Goal: Check status: Check status

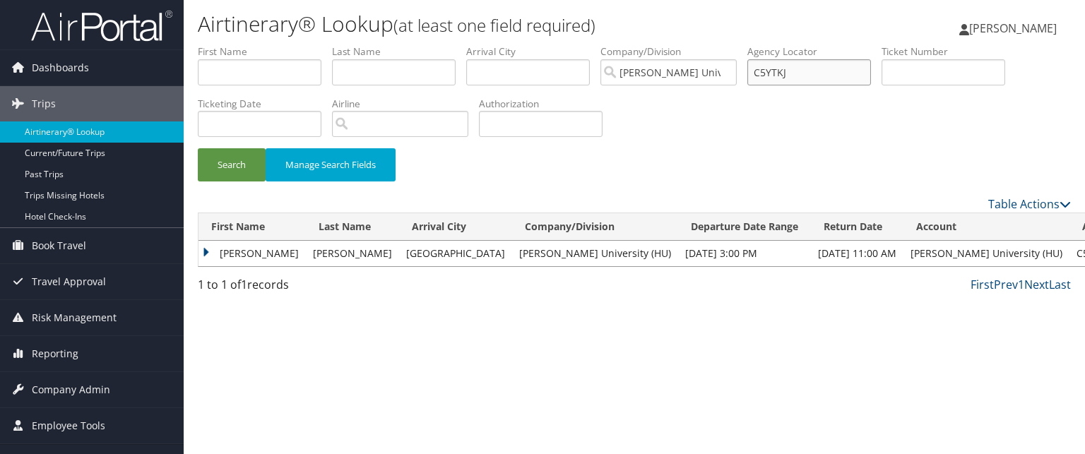
click at [795, 78] on input "C5YTKJ" at bounding box center [810, 72] width 124 height 26
type input "C6Ws9N"
click at [198, 148] on button "Search" at bounding box center [232, 164] width 68 height 33
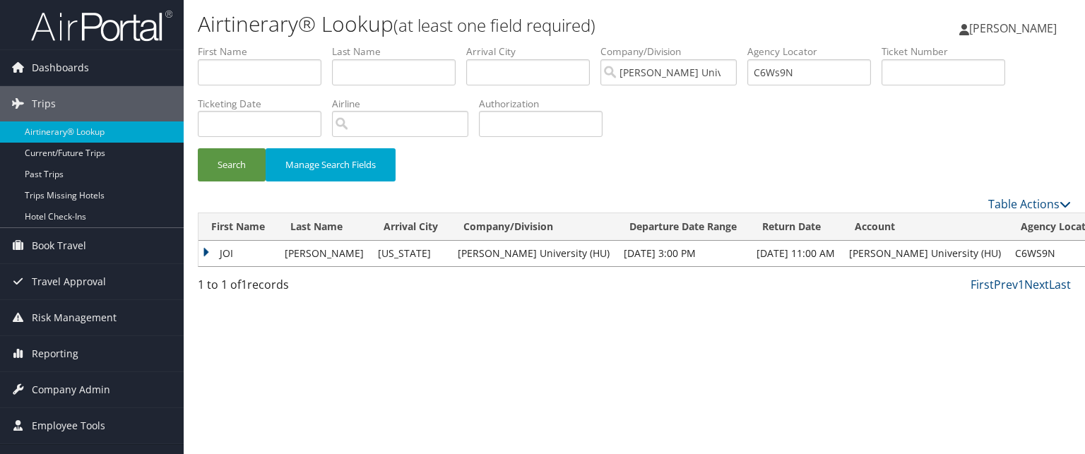
click at [220, 251] on td "JOI" at bounding box center [238, 253] width 79 height 25
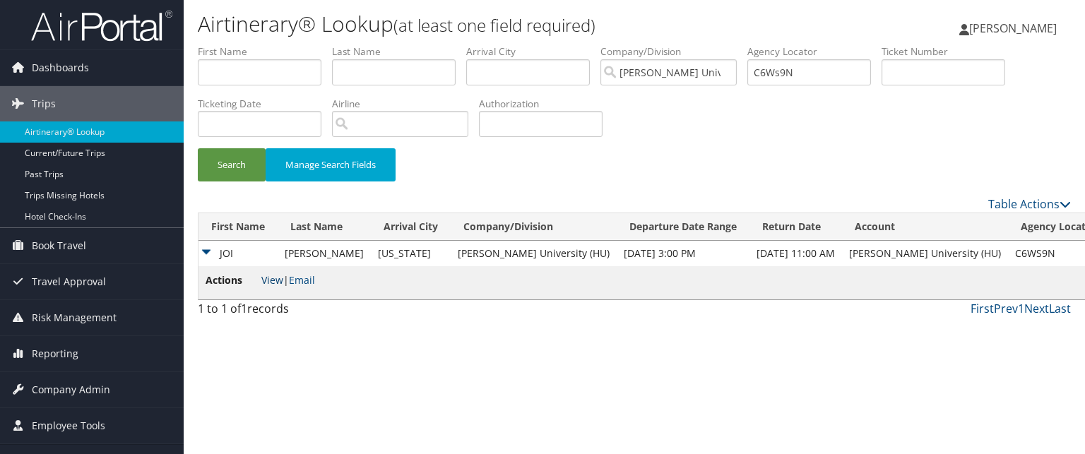
click at [278, 282] on link "View" at bounding box center [272, 279] width 22 height 13
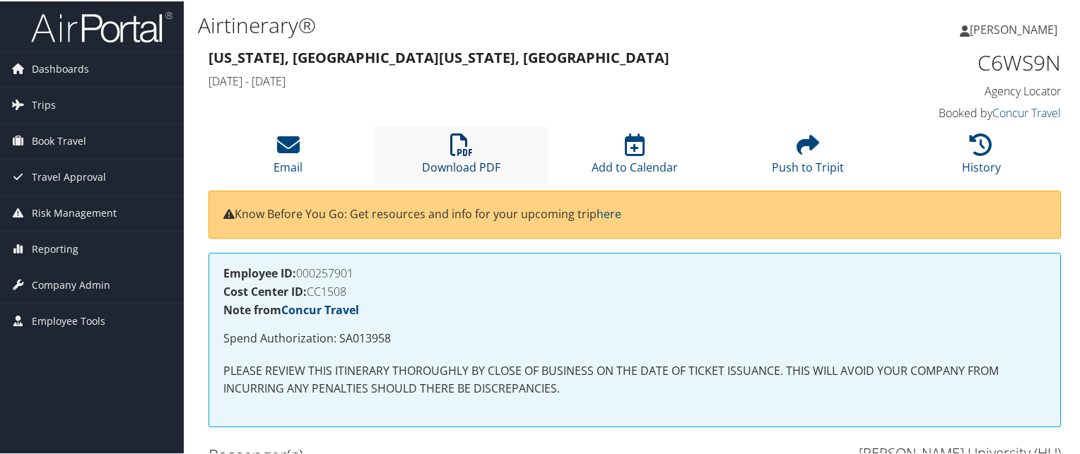
click at [435, 170] on link "Download PDF" at bounding box center [461, 157] width 78 height 34
click at [458, 150] on icon at bounding box center [461, 143] width 23 height 23
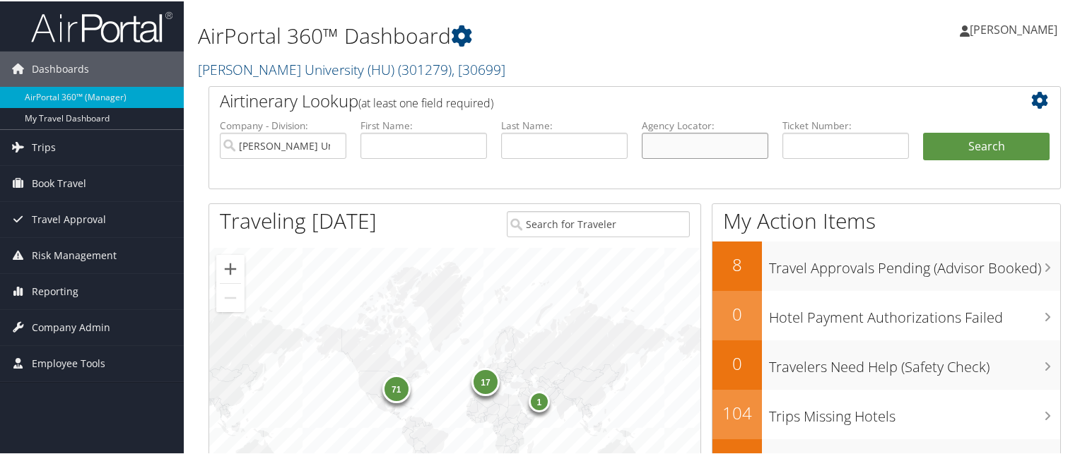
click at [661, 148] on input "text" at bounding box center [705, 144] width 126 height 26
